Goal: Task Accomplishment & Management: Manage account settings

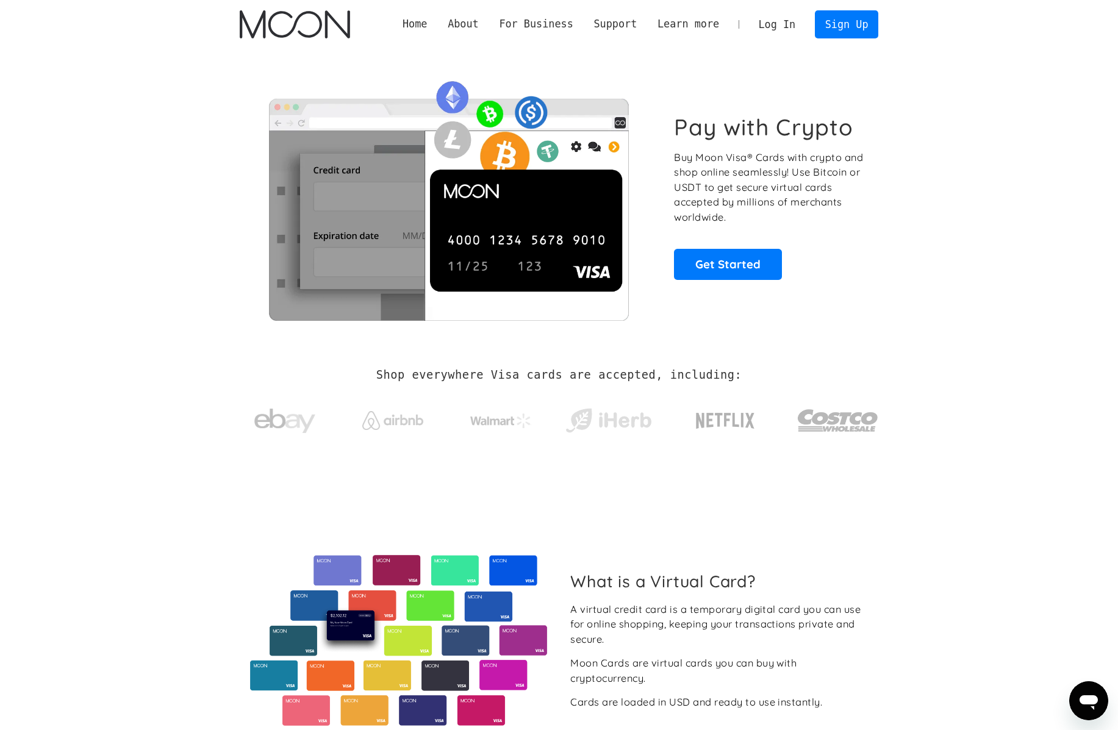
click at [772, 27] on link "Log In" at bounding box center [777, 24] width 57 height 27
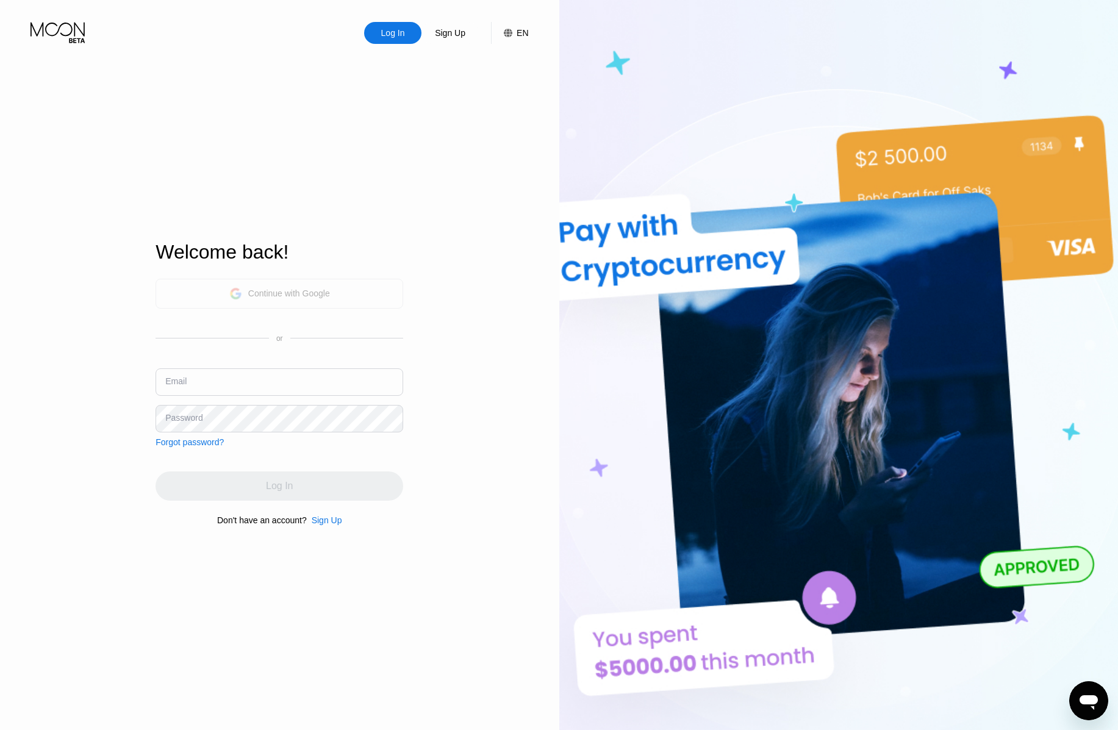
click at [328, 293] on div "Continue with Google" at bounding box center [289, 294] width 82 height 10
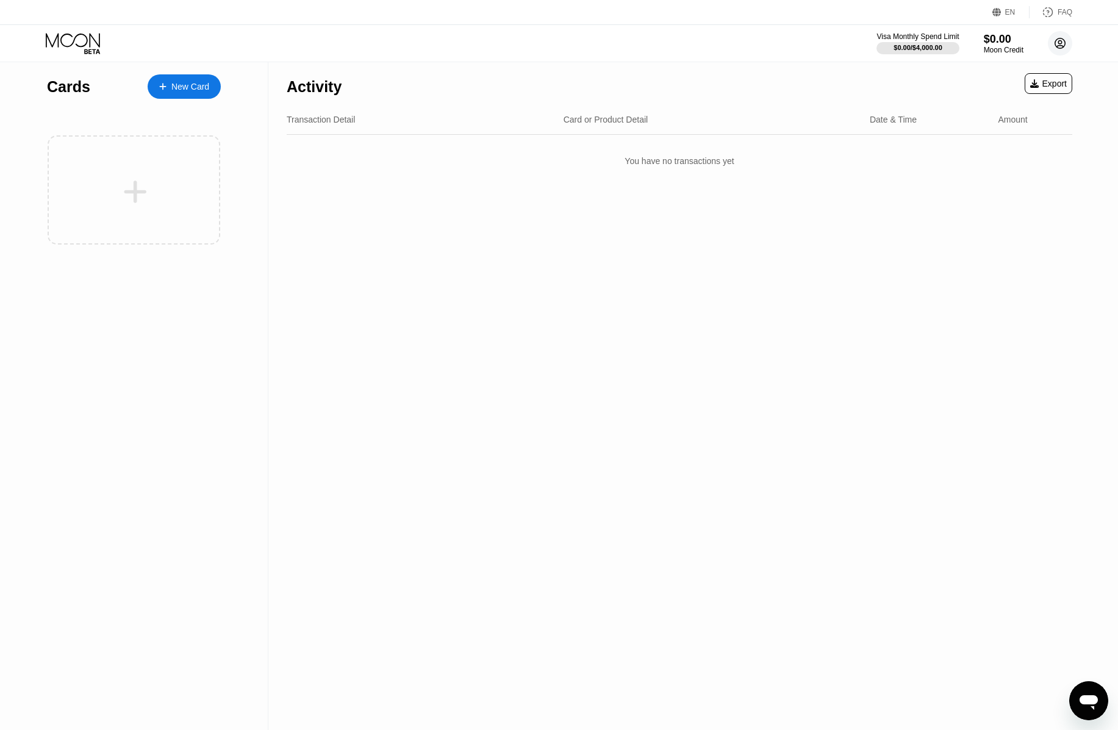
click at [1059, 41] on icon at bounding box center [1060, 43] width 7 height 7
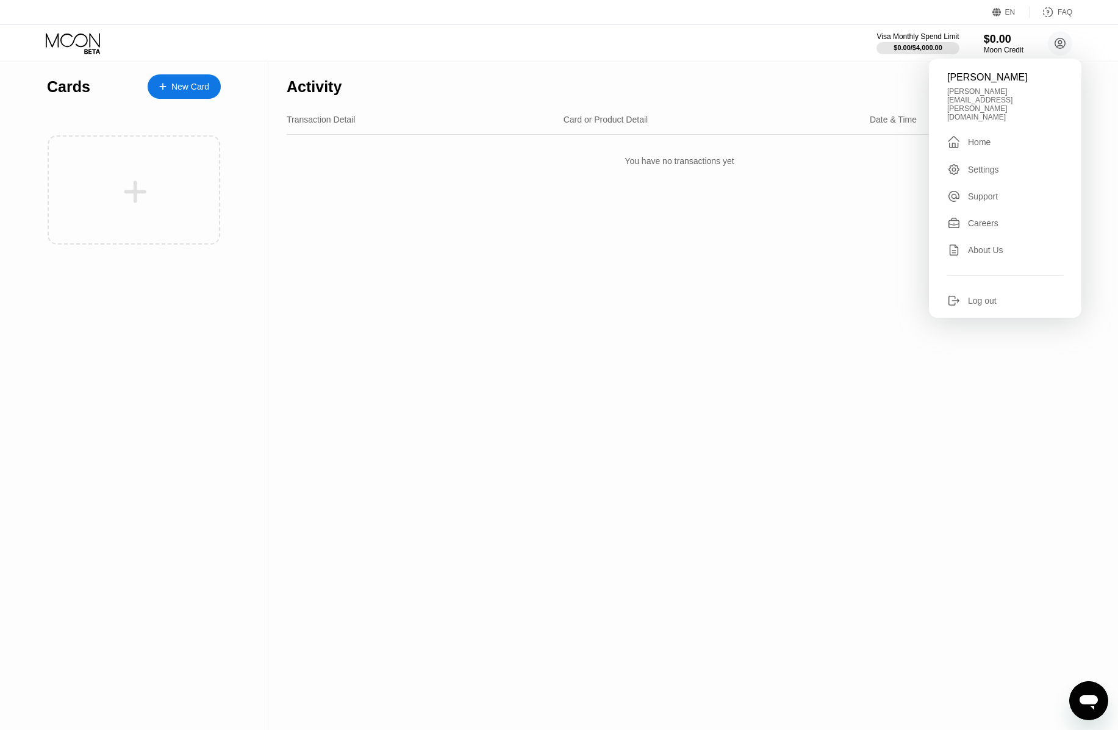
click at [987, 296] on div "Log out" at bounding box center [982, 301] width 29 height 10
